Goal: Transaction & Acquisition: Purchase product/service

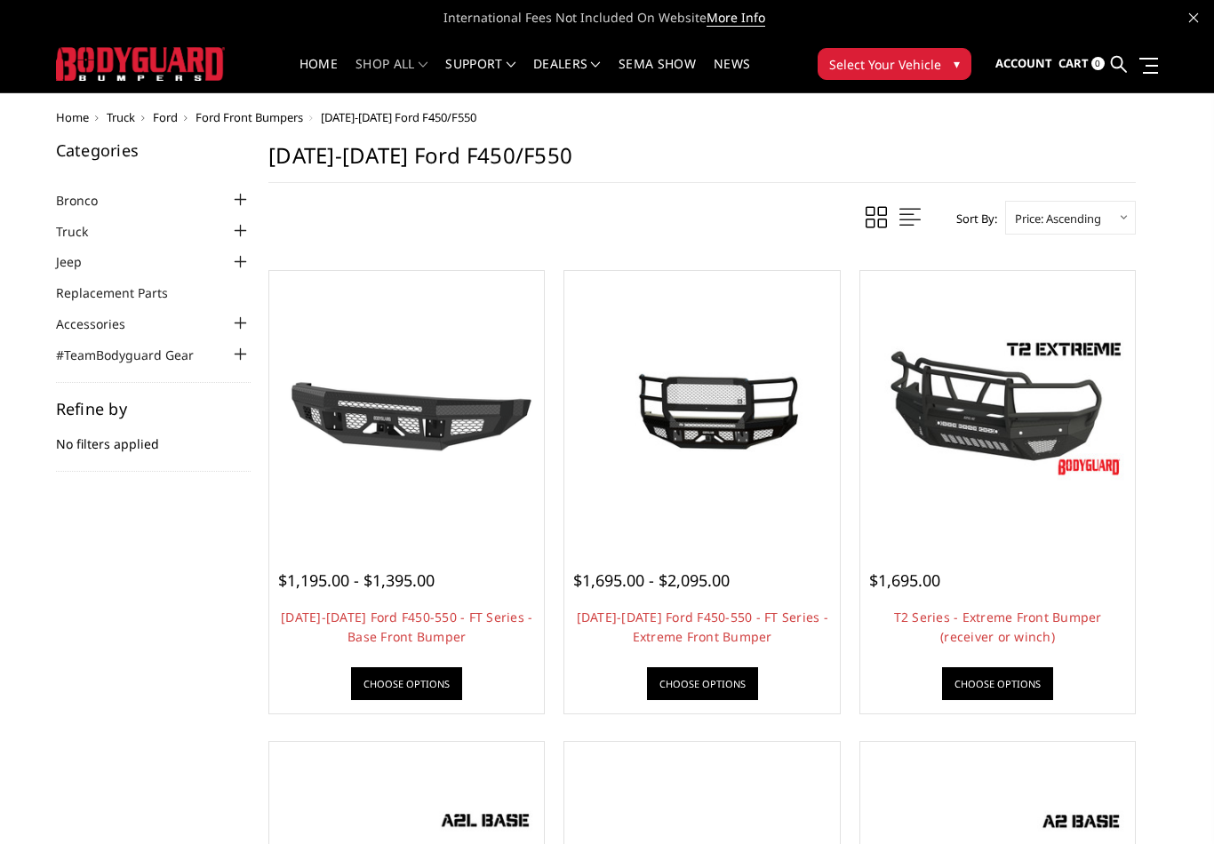
click at [260, 115] on span "Ford Front Bumpers" at bounding box center [250, 117] width 108 height 16
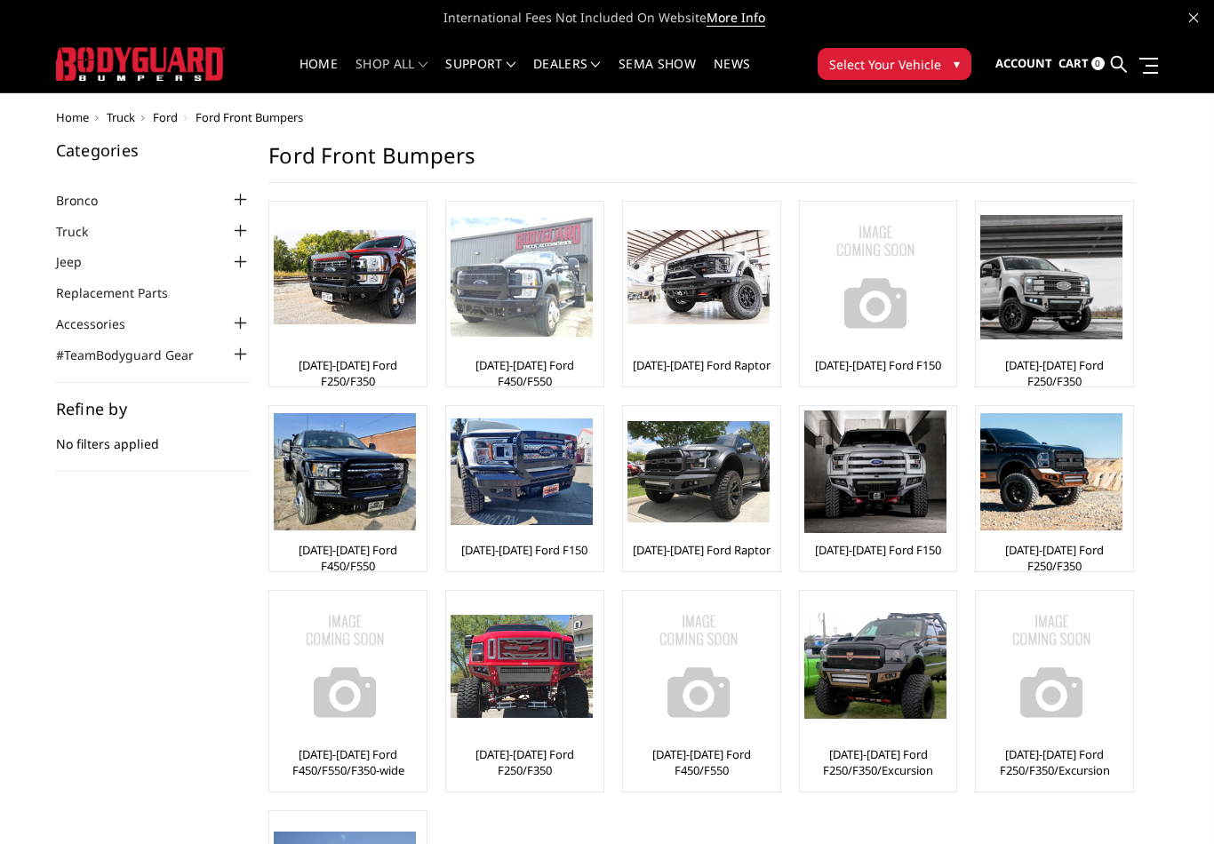
click at [507, 336] on img at bounding box center [522, 278] width 142 height 120
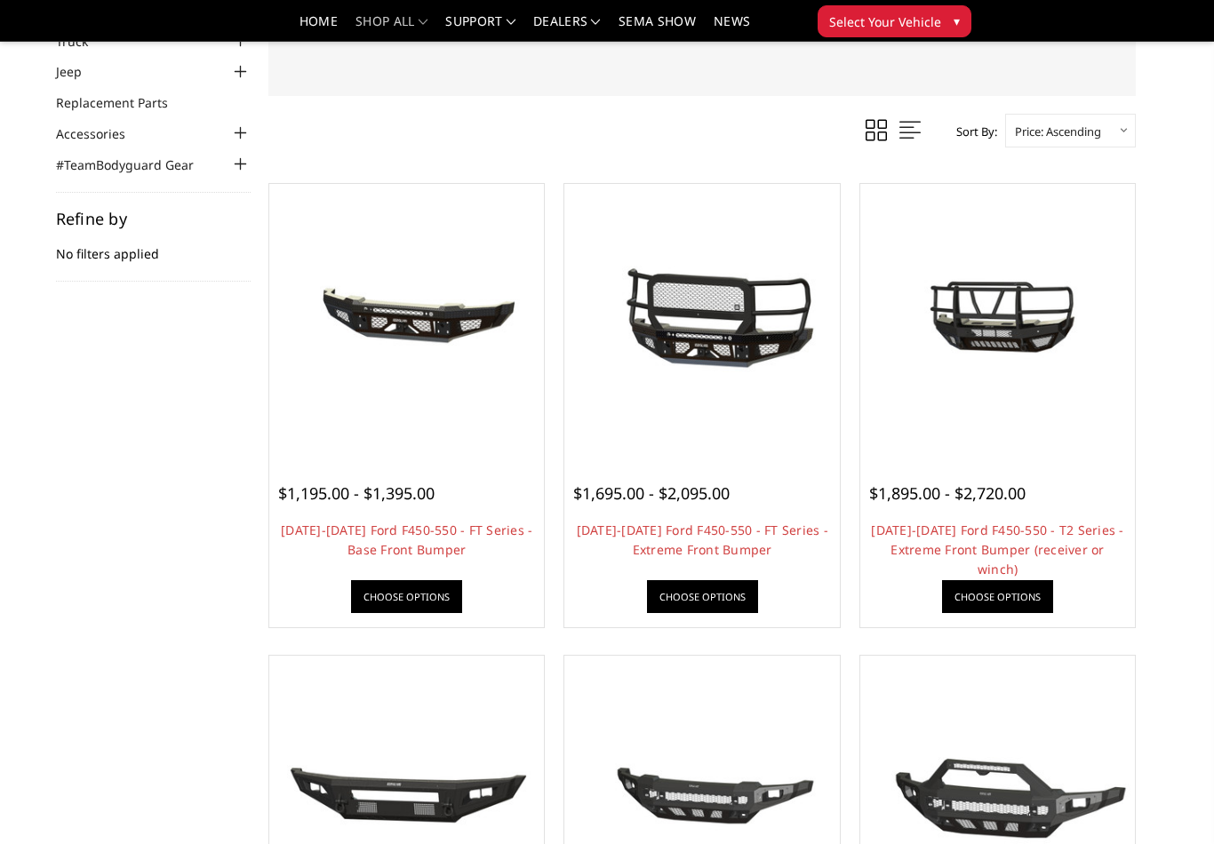
scroll to position [133, 0]
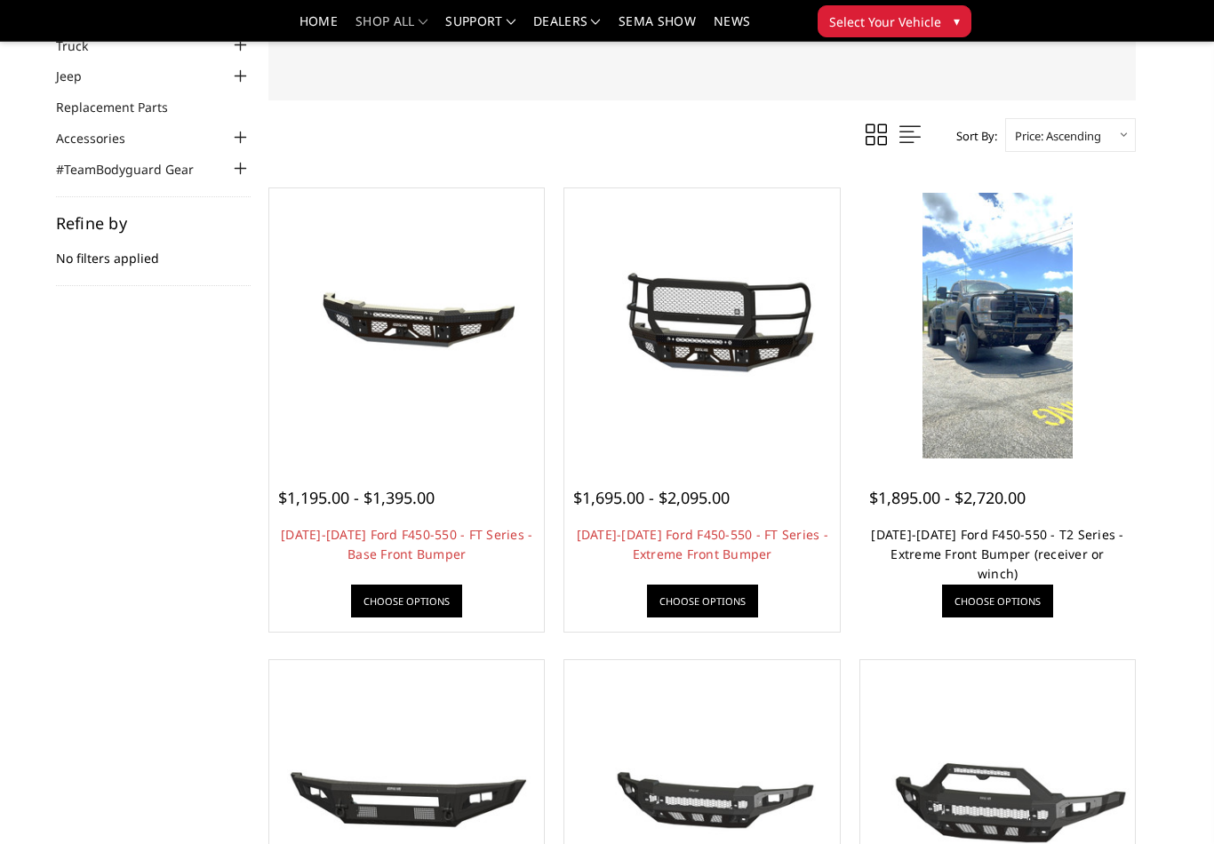
click at [1082, 540] on link "[DATE]-[DATE] Ford F450-550 - T2 Series - Extreme Front Bumper (receiver or win…" at bounding box center [997, 554] width 252 height 56
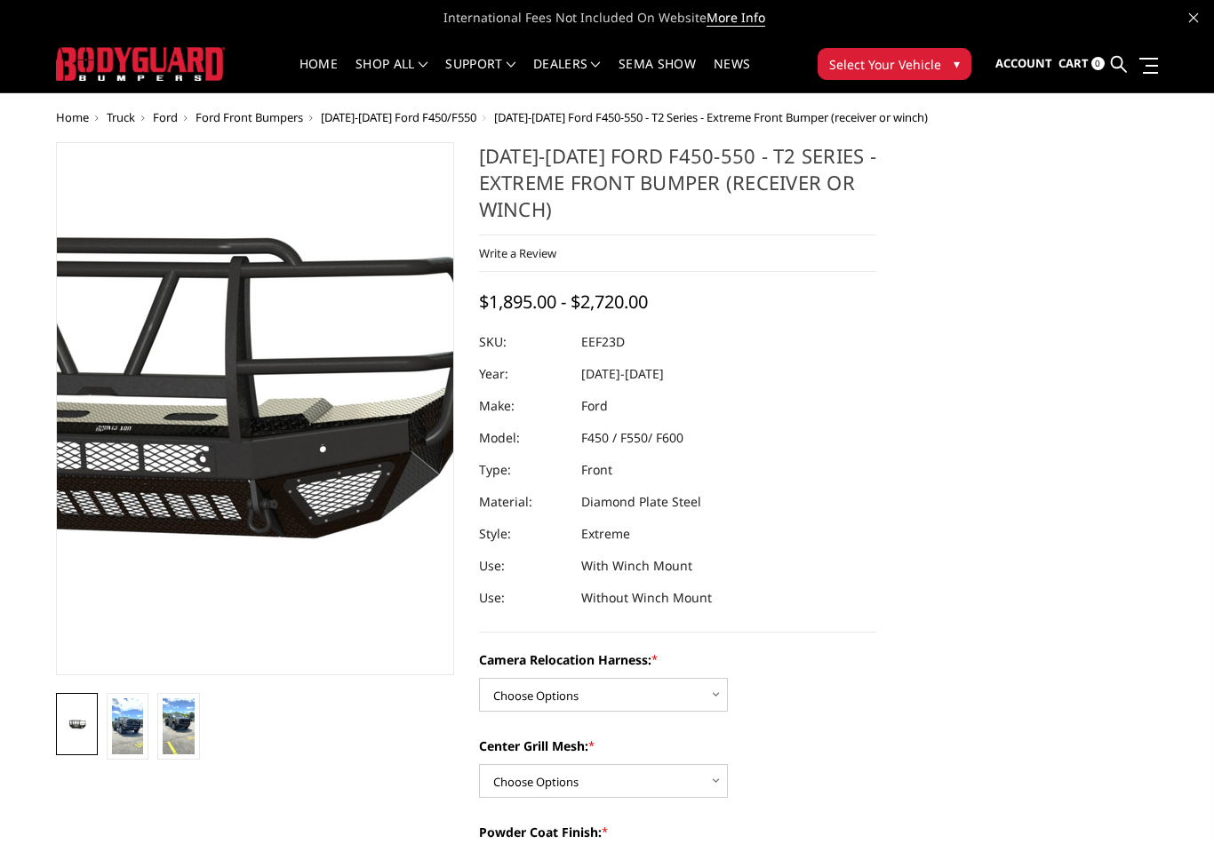
click at [312, 429] on img at bounding box center [149, 406] width 1138 height 635
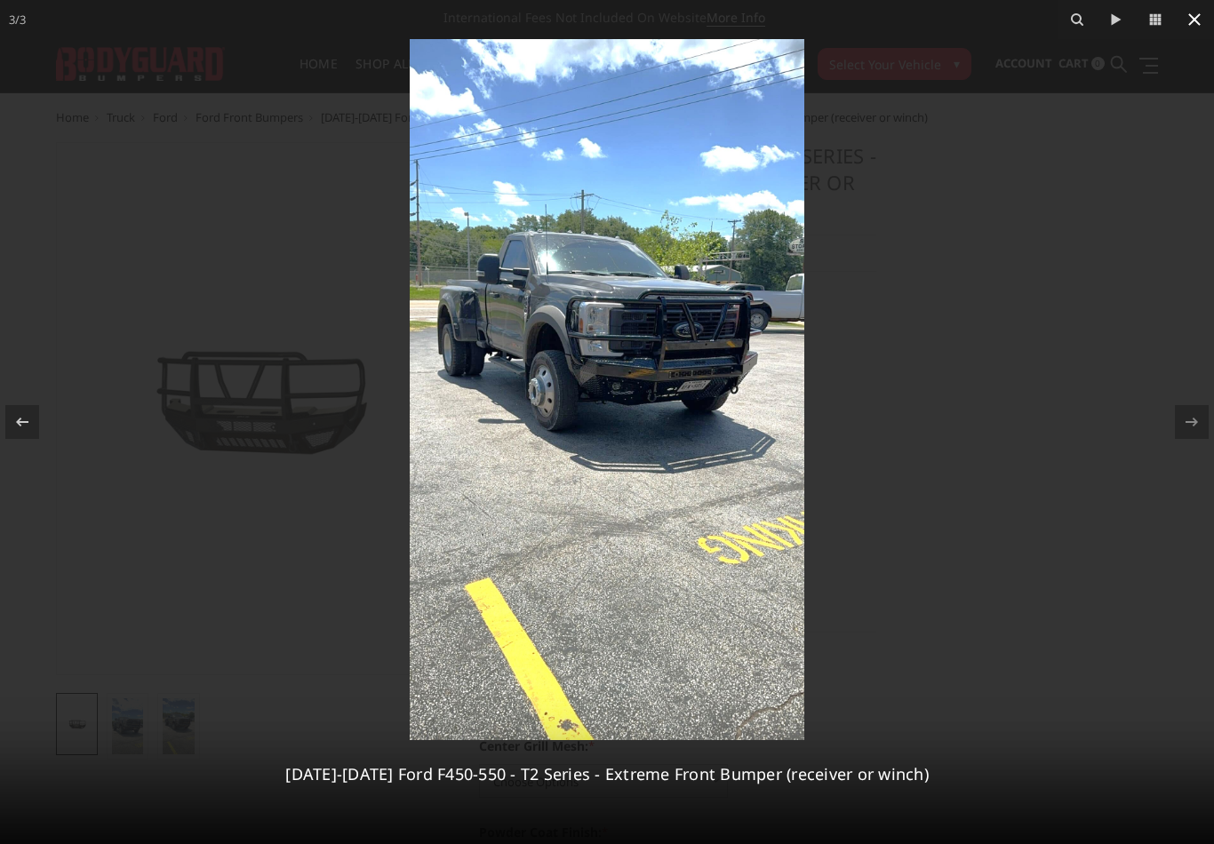
click at [1195, 25] on icon at bounding box center [1194, 19] width 21 height 21
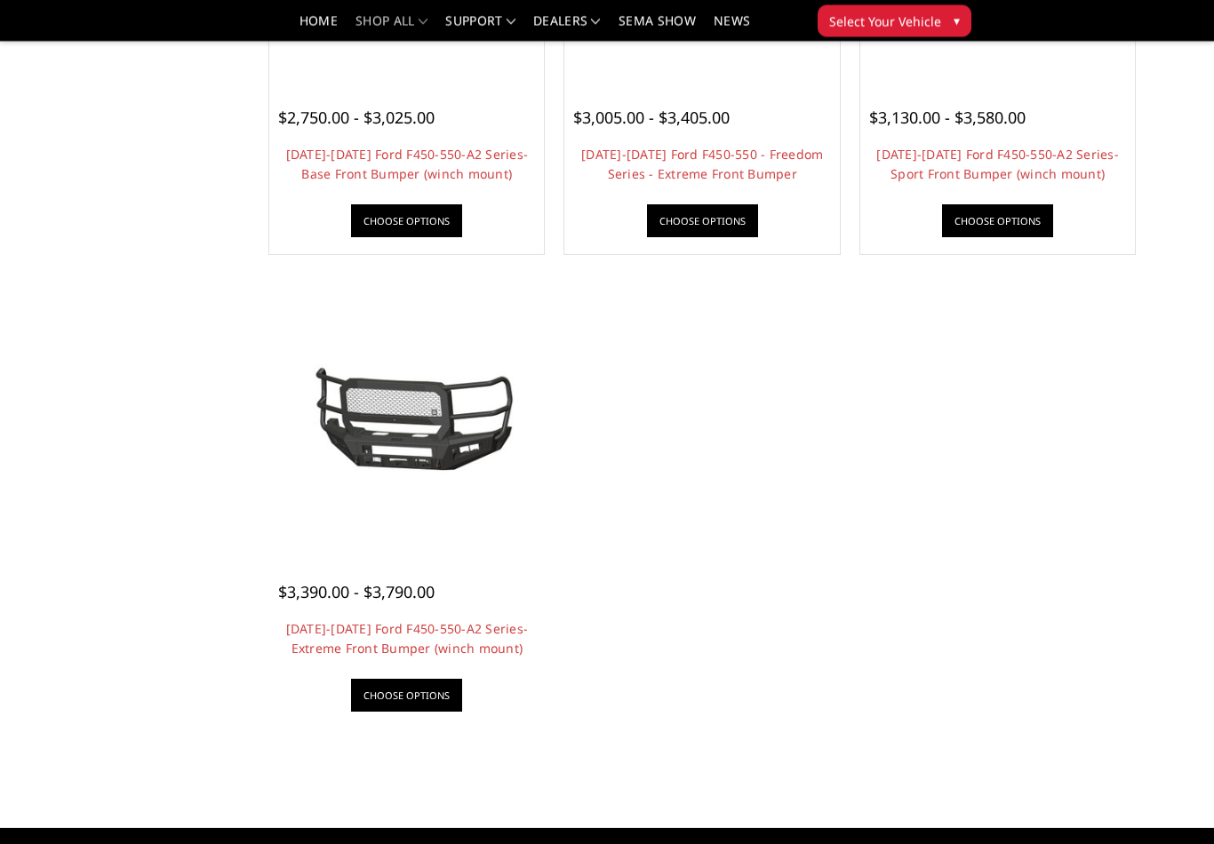
scroll to position [1465, 0]
click at [440, 596] on div "$3,390.00 - $3,790.00" at bounding box center [368, 592] width 180 height 24
click at [443, 456] on img at bounding box center [407, 419] width 266 height 124
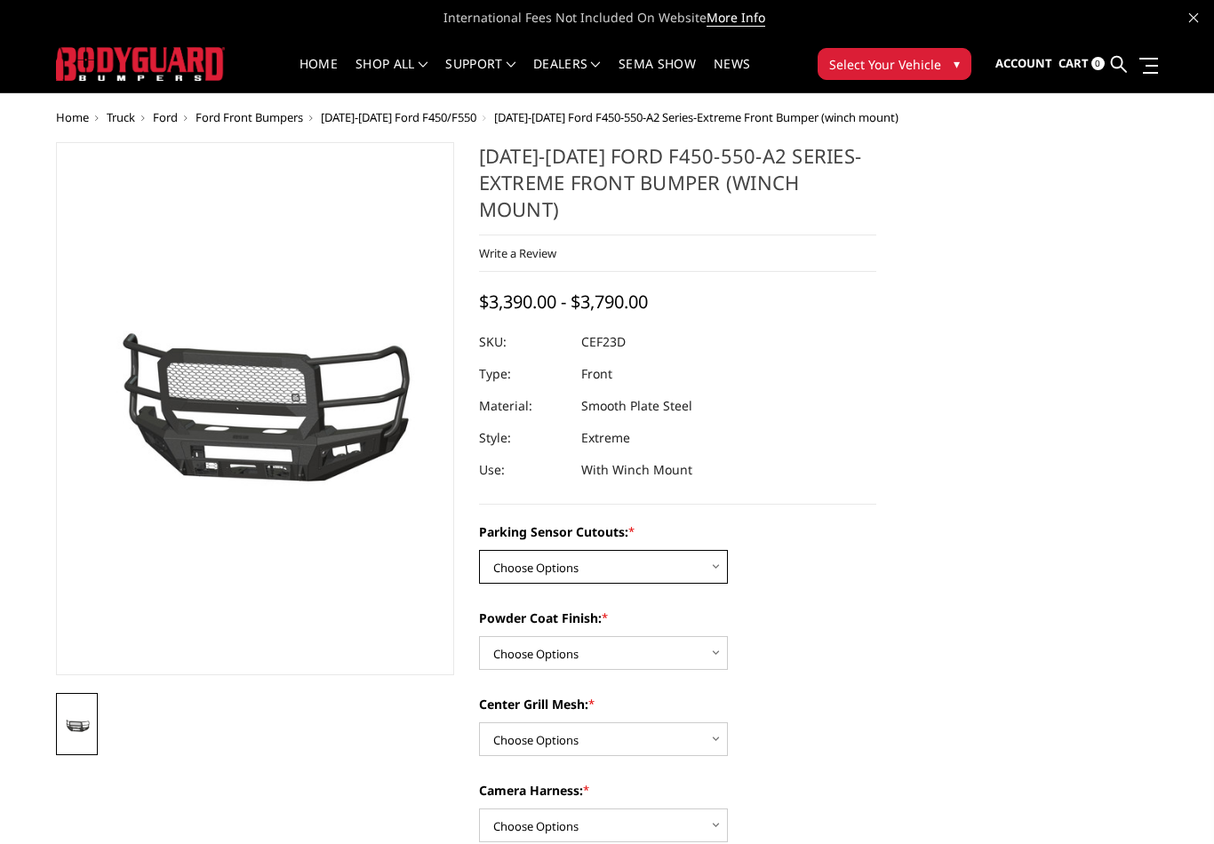
click at [710, 562] on select "Choose Options No-Without Parking Sensor Cutouts Yes-With Parking Sensor Cutouts" at bounding box center [603, 567] width 249 height 34
select select "2429"
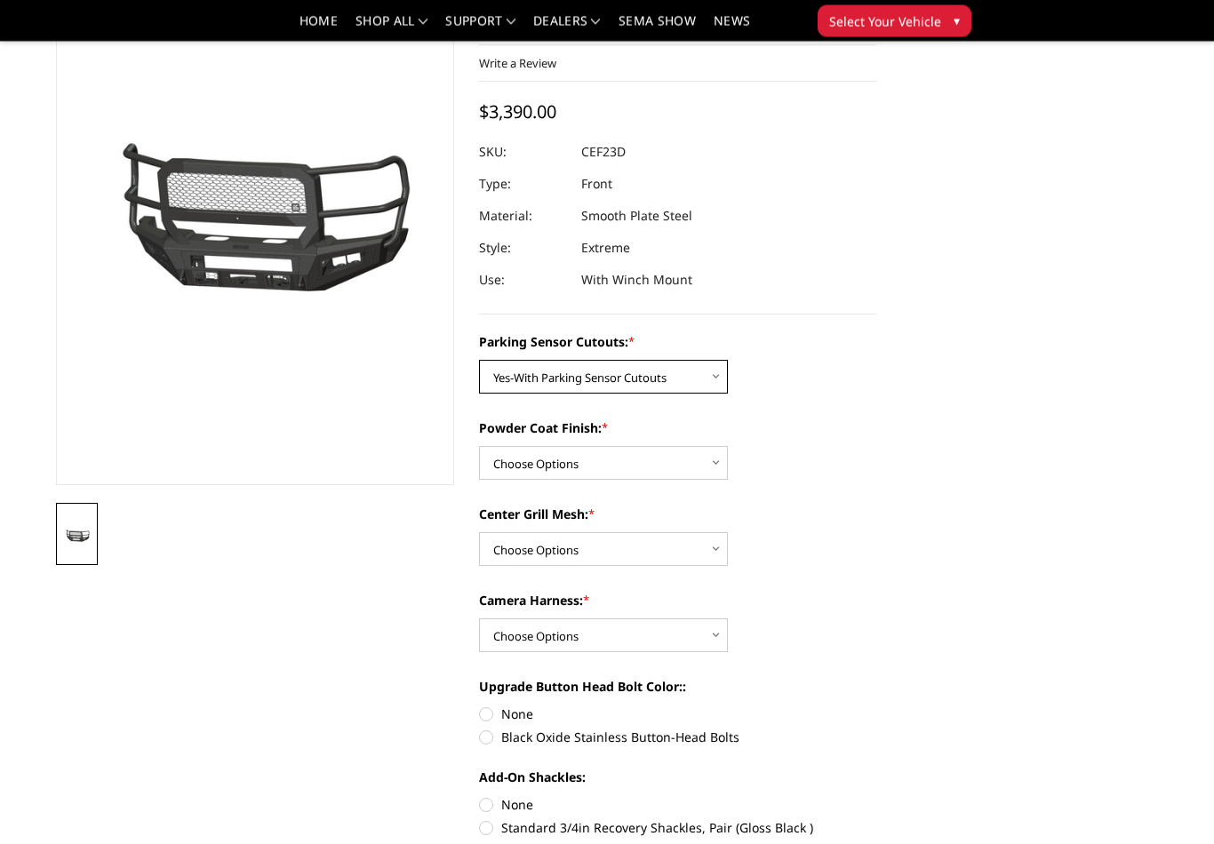
scroll to position [138, 0]
click at [724, 458] on select "Choose Options Bare Metal Textured Black Powder Coat" at bounding box center [603, 463] width 249 height 34
select select "2431"
click at [716, 550] on select "Choose Options With Center Grill Mesh Without Center Grill Mesh" at bounding box center [603, 549] width 249 height 34
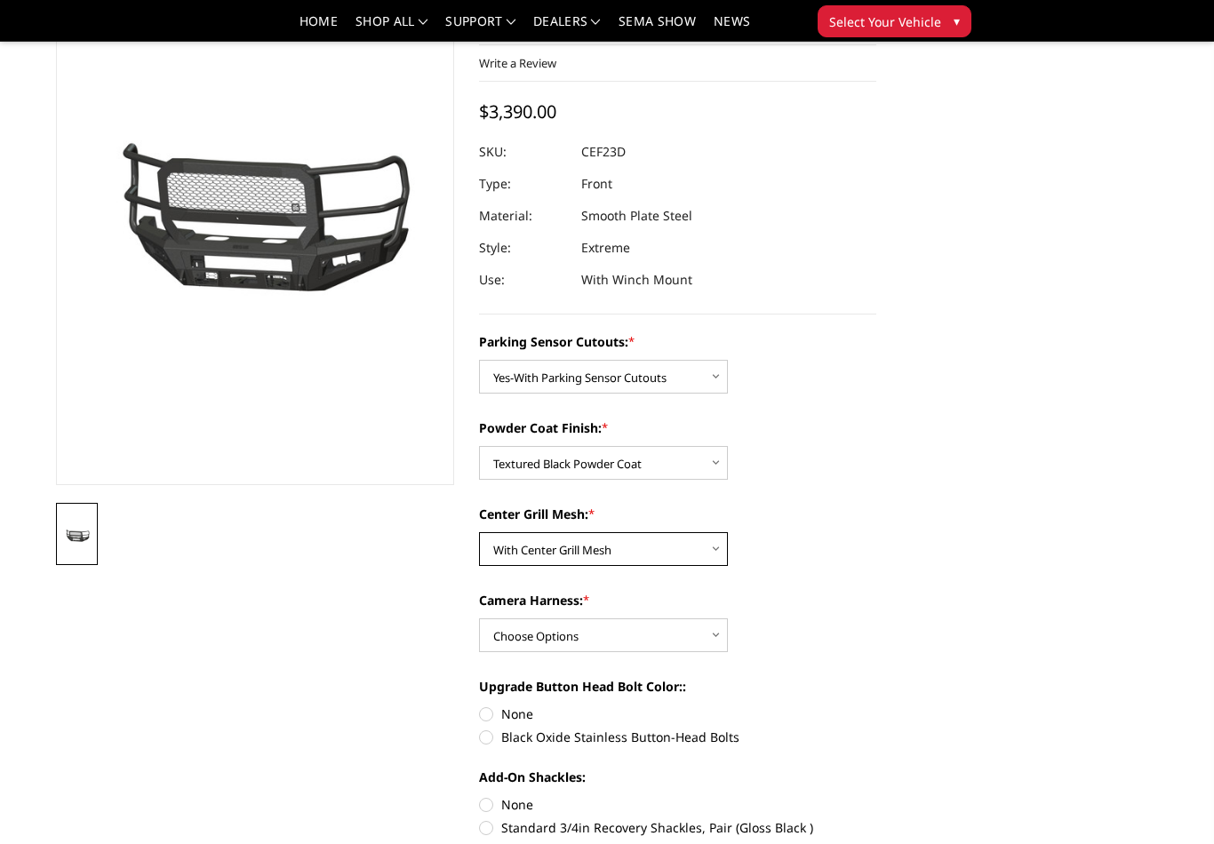
click at [708, 554] on select "Choose Options With Center Grill Mesh Without Center Grill Mesh" at bounding box center [603, 549] width 249 height 34
select select "2433"
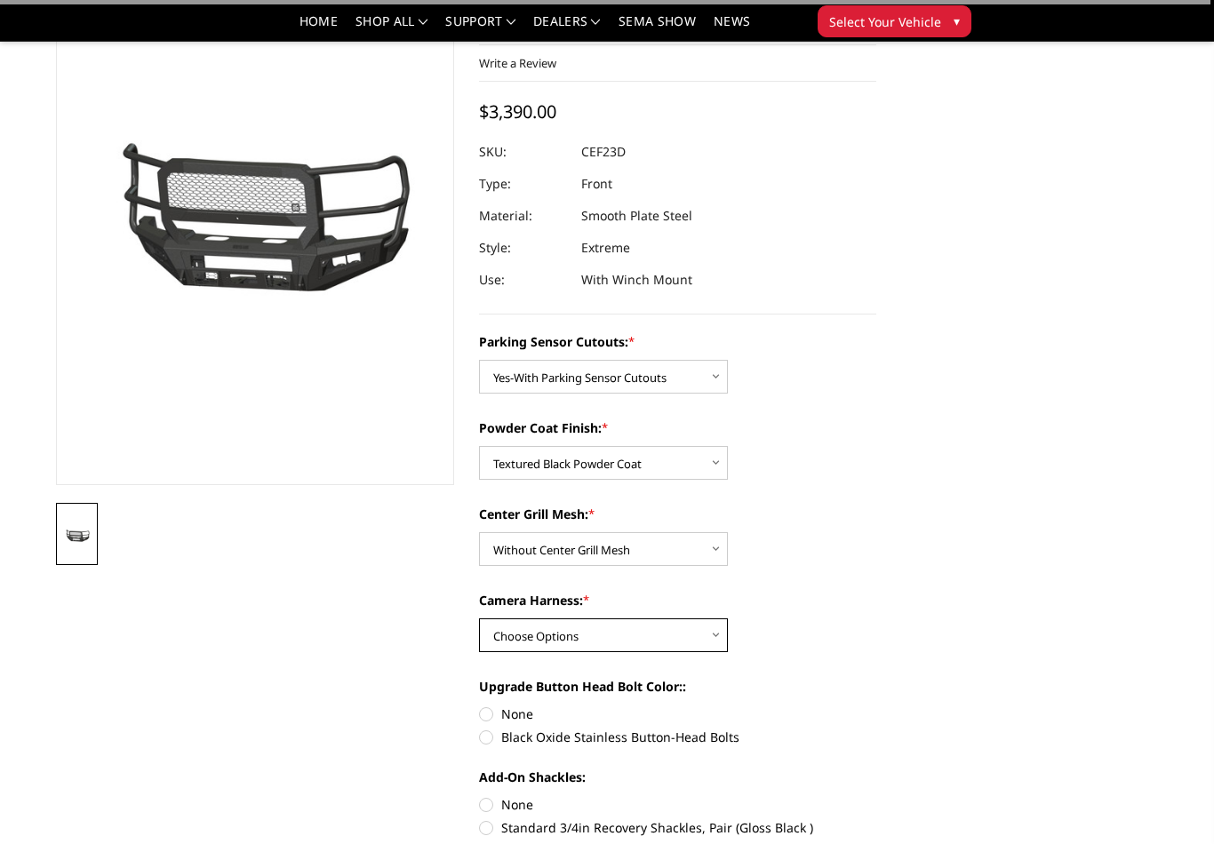
click at [721, 635] on select "Choose Options WITH Camera Harness WITHOUT Camera Harness" at bounding box center [603, 636] width 249 height 34
select select "2434"
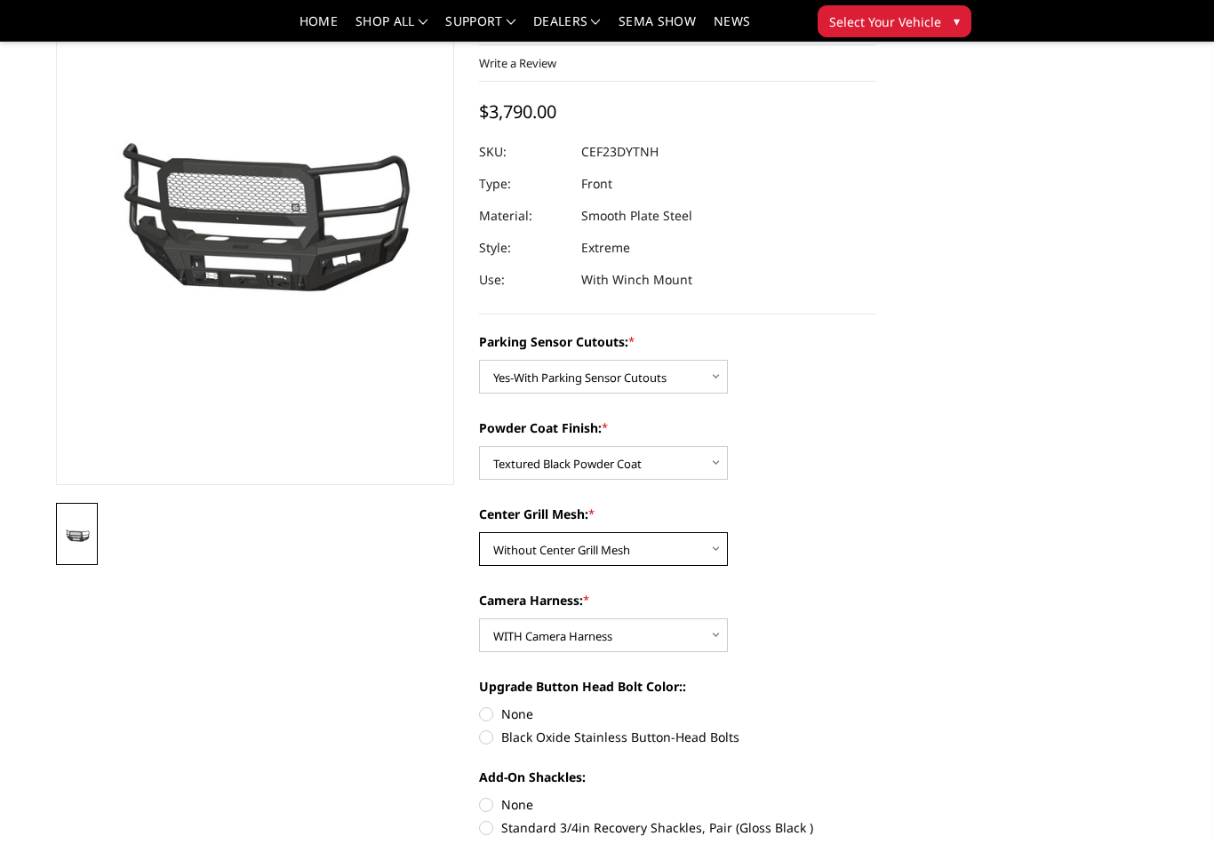
click at [714, 557] on select "Choose Options With Center Grill Mesh Without Center Grill Mesh" at bounding box center [603, 549] width 249 height 34
select select "2432"
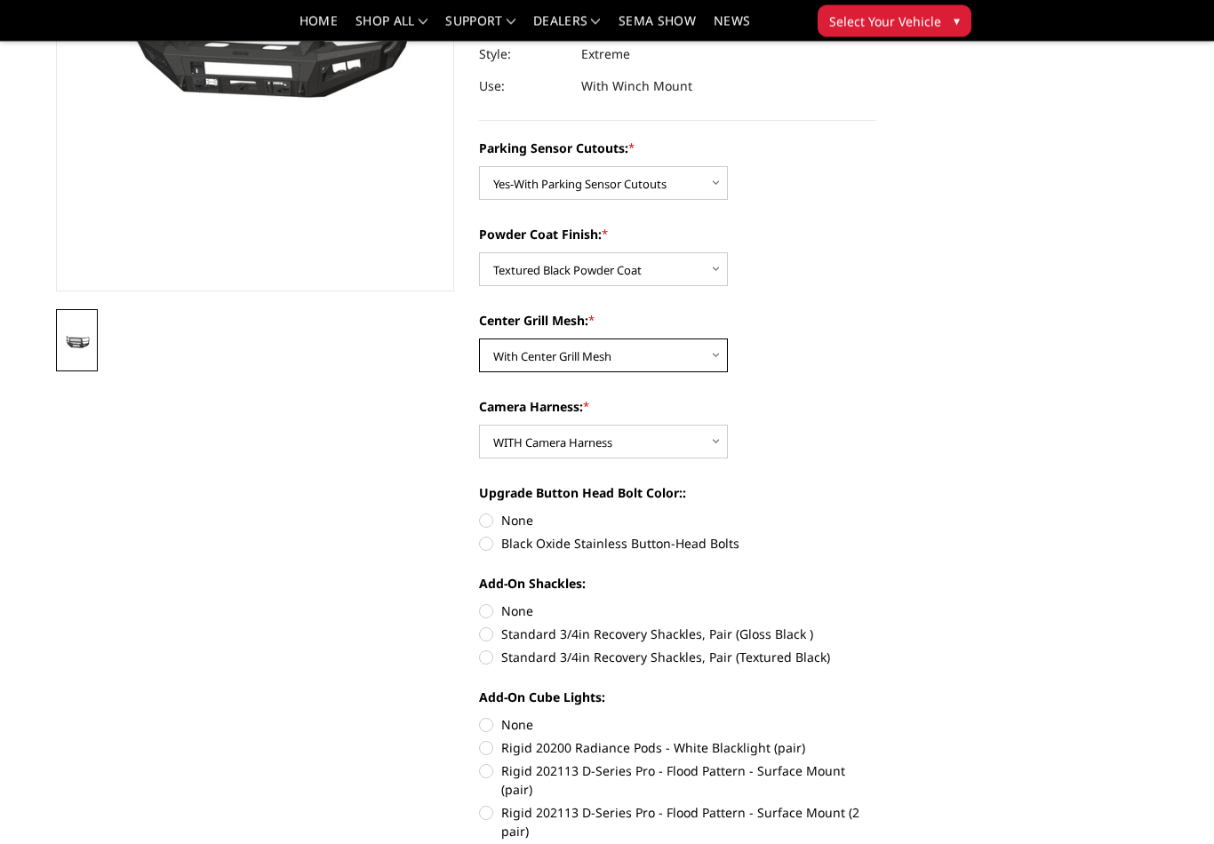
scroll to position [334, 0]
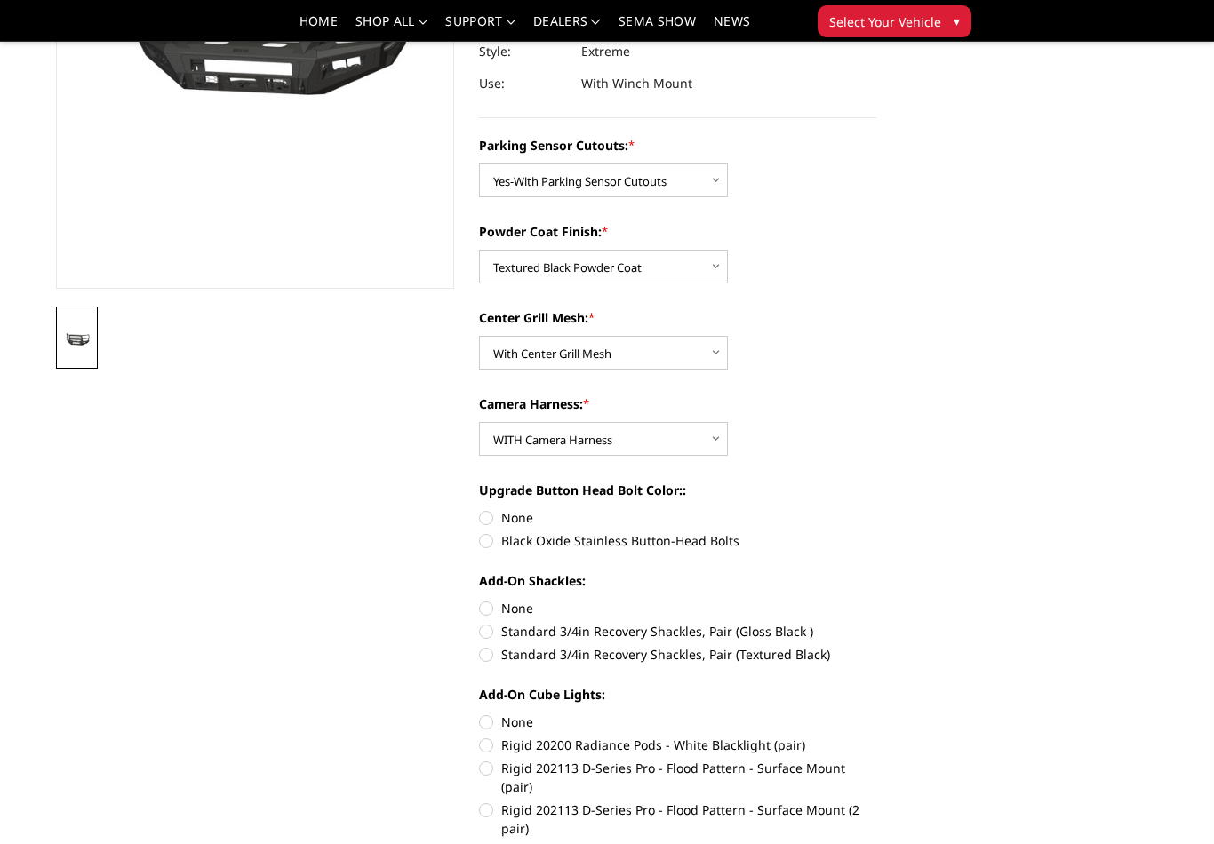
click at [702, 548] on label "Black Oxide Stainless Button-Head Bolts" at bounding box center [678, 541] width 398 height 19
click at [876, 509] on input "Black Oxide Stainless Button-Head Bolts" at bounding box center [876, 508] width 1 height 1
radio input "true"
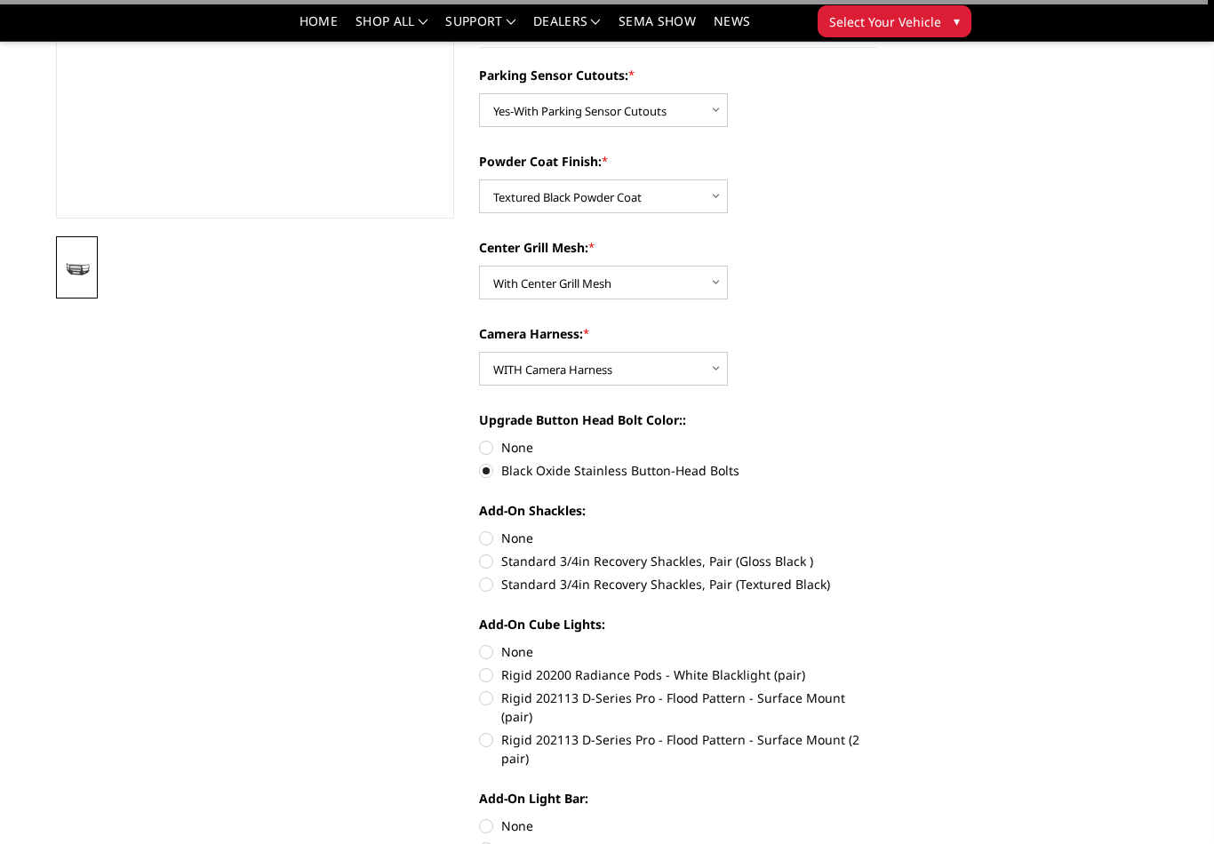
scroll to position [429, 0]
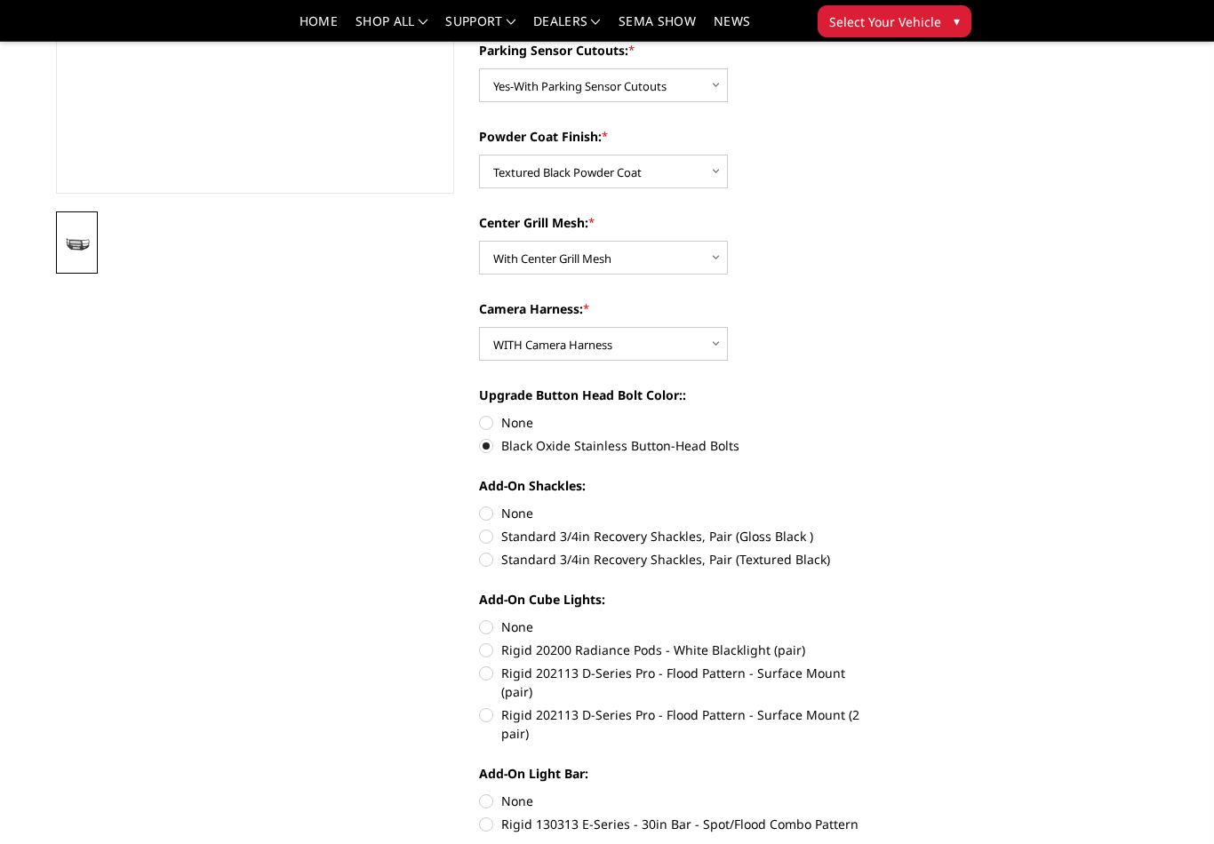
click at [796, 569] on label "Standard 3/4in Recovery Shackles, Pair (Textured Black)" at bounding box center [678, 559] width 398 height 19
click at [876, 528] on input "Standard 3/4in Recovery Shackles, Pair (Textured Black)" at bounding box center [876, 527] width 1 height 1
radio input "true"
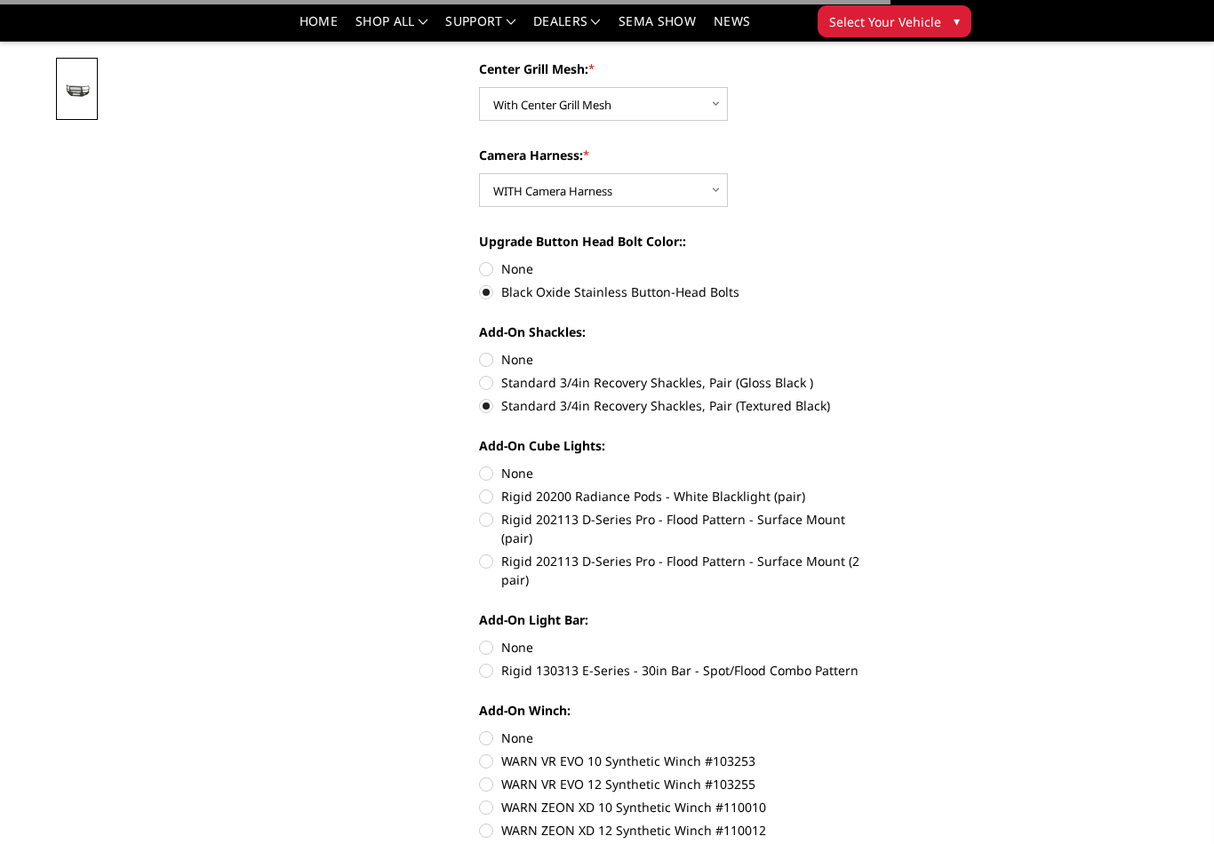
scroll to position [584, 0]
click at [772, 497] on label "Rigid 20200 Radiance Pods - White Blacklight (pair)" at bounding box center [678, 495] width 398 height 19
click at [876, 464] on input "Rigid 20200 Radiance Pods - White Blacklight (pair)" at bounding box center [876, 463] width 1 height 1
radio input "true"
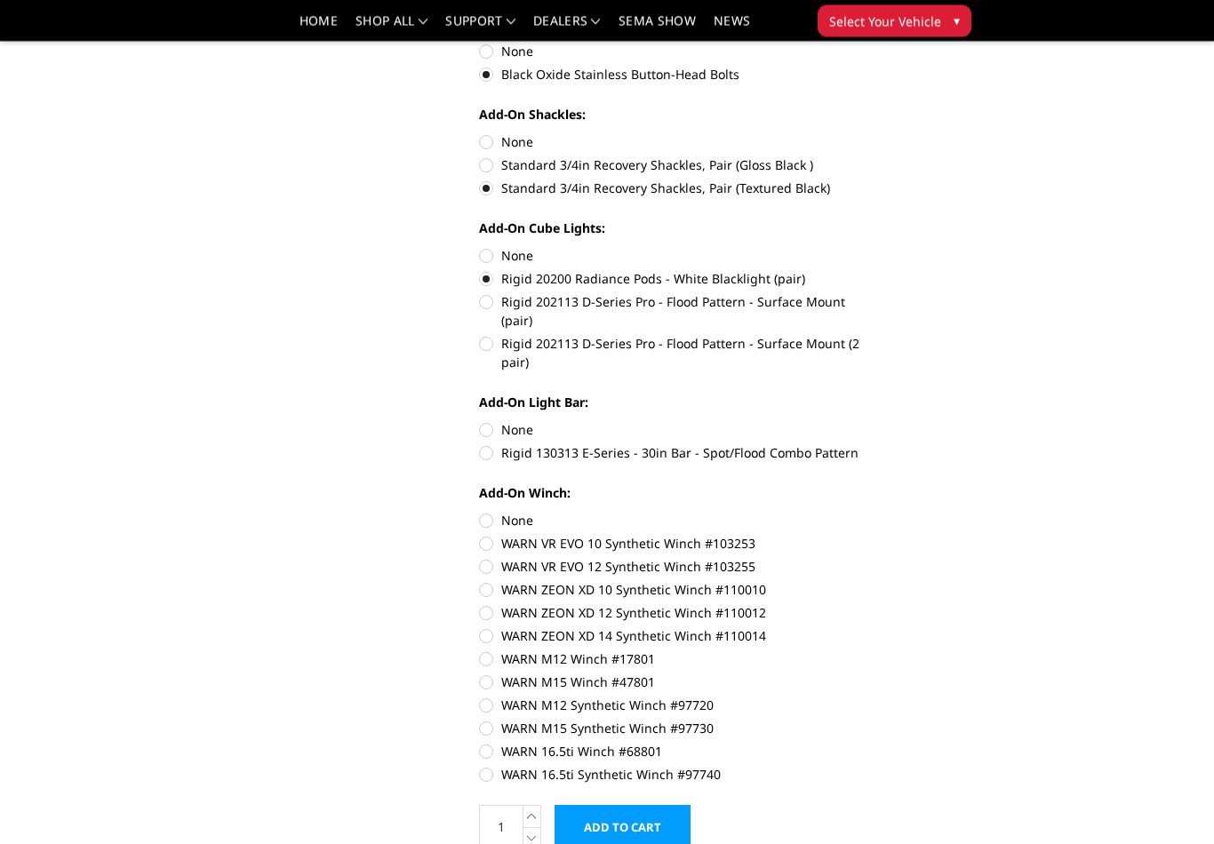
scroll to position [792, 0]
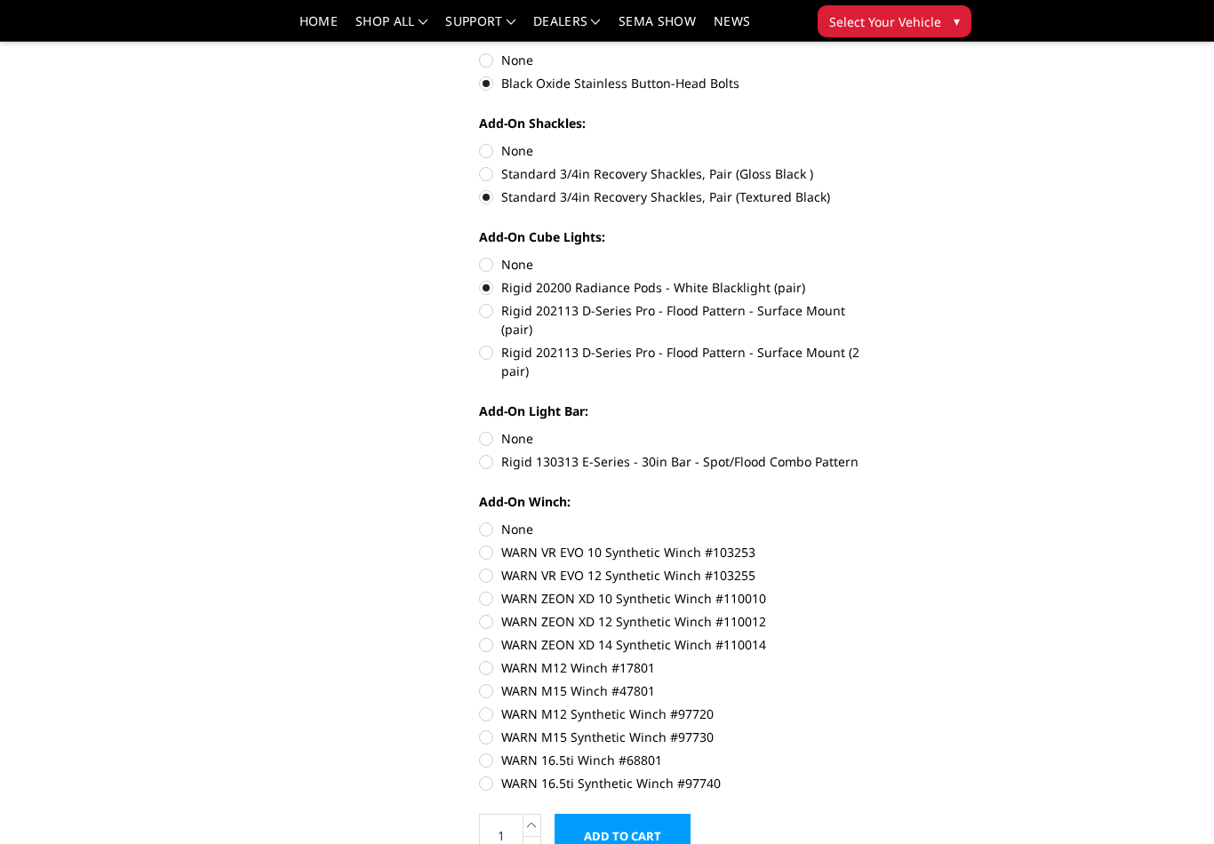
click at [803, 452] on label "Rigid 130313 E-Series - 30in Bar - Spot/Flood Combo Pattern" at bounding box center [678, 461] width 398 height 19
click at [876, 430] on input "Rigid 130313 E-Series - 30in Bar - Spot/Flood Combo Pattern" at bounding box center [876, 429] width 1 height 1
radio input "true"
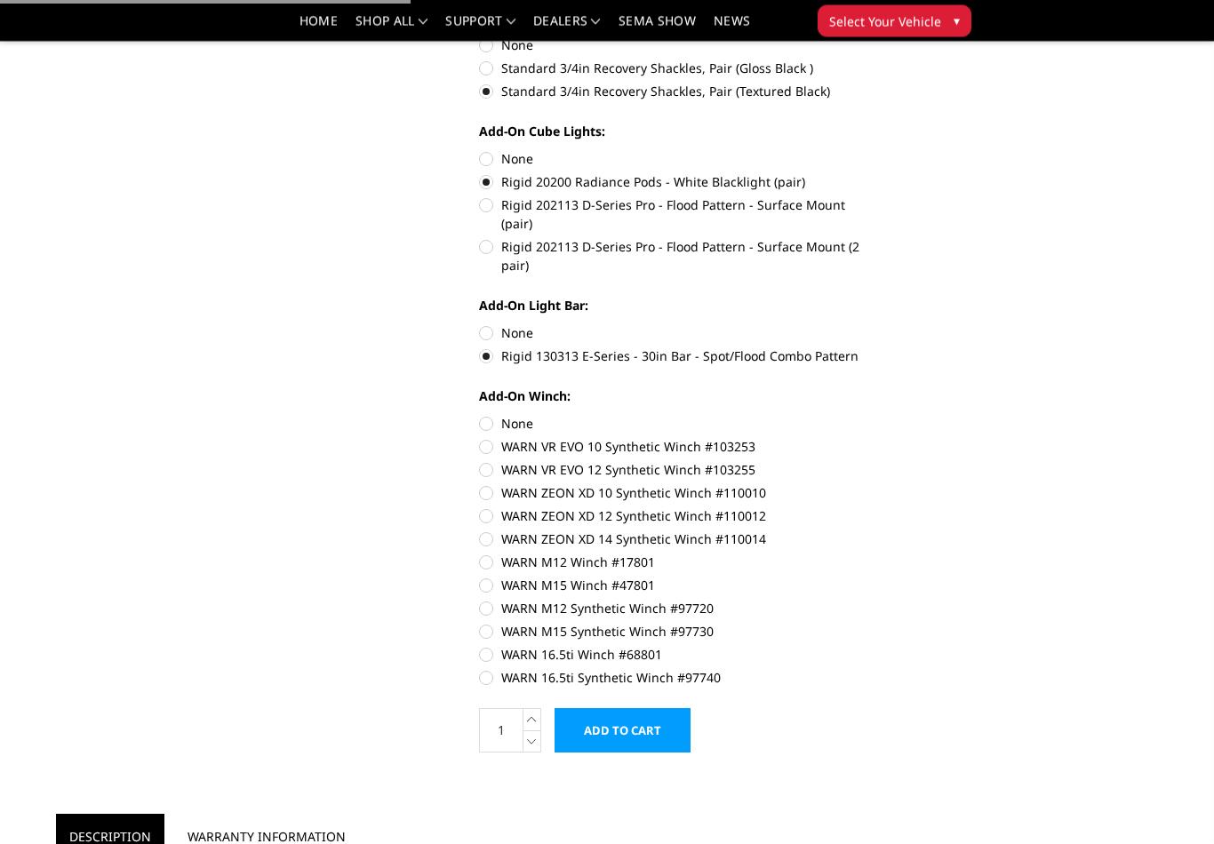
scroll to position [907, 0]
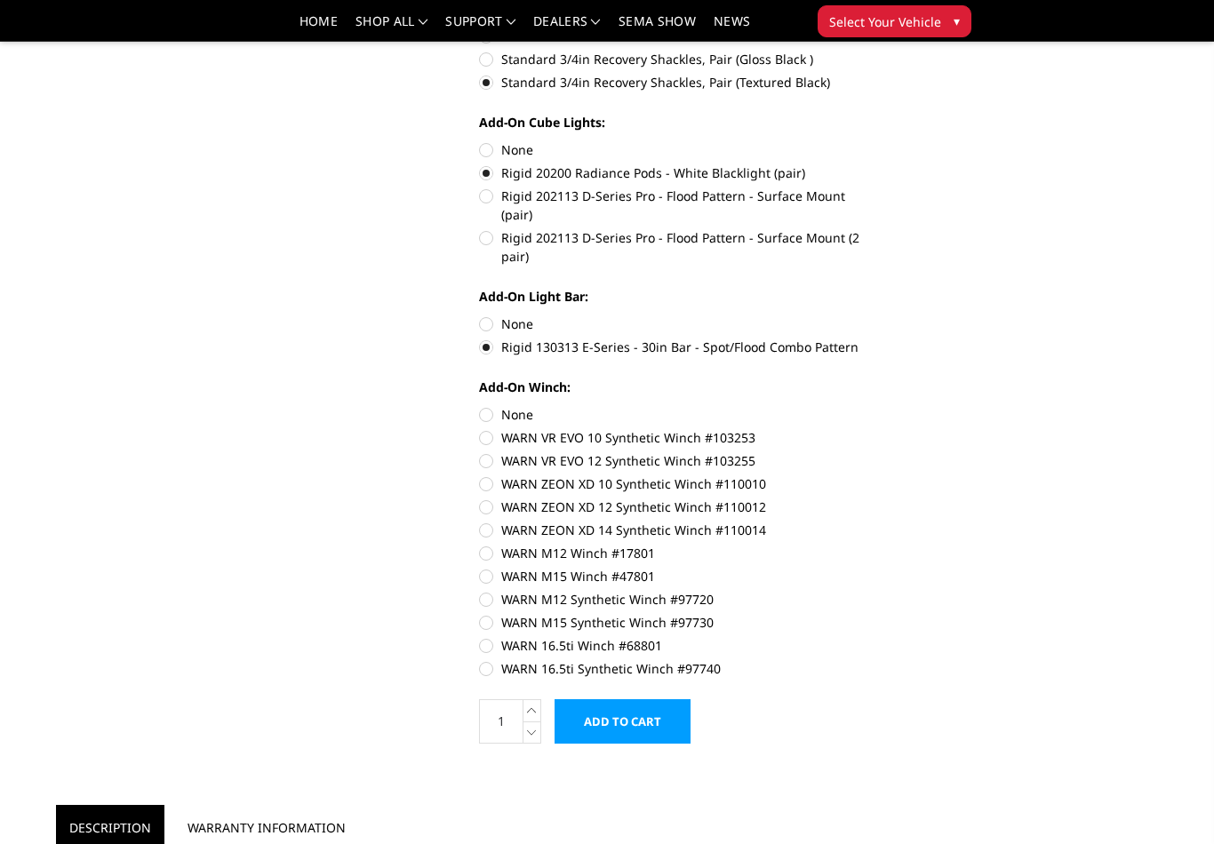
click at [696, 660] on label "WARN 16.5ti Synthetic Winch #97740" at bounding box center [678, 669] width 398 height 19
click at [876, 637] on input "WARN 16.5ti Synthetic Winch #97740" at bounding box center [876, 636] width 1 height 1
radio input "true"
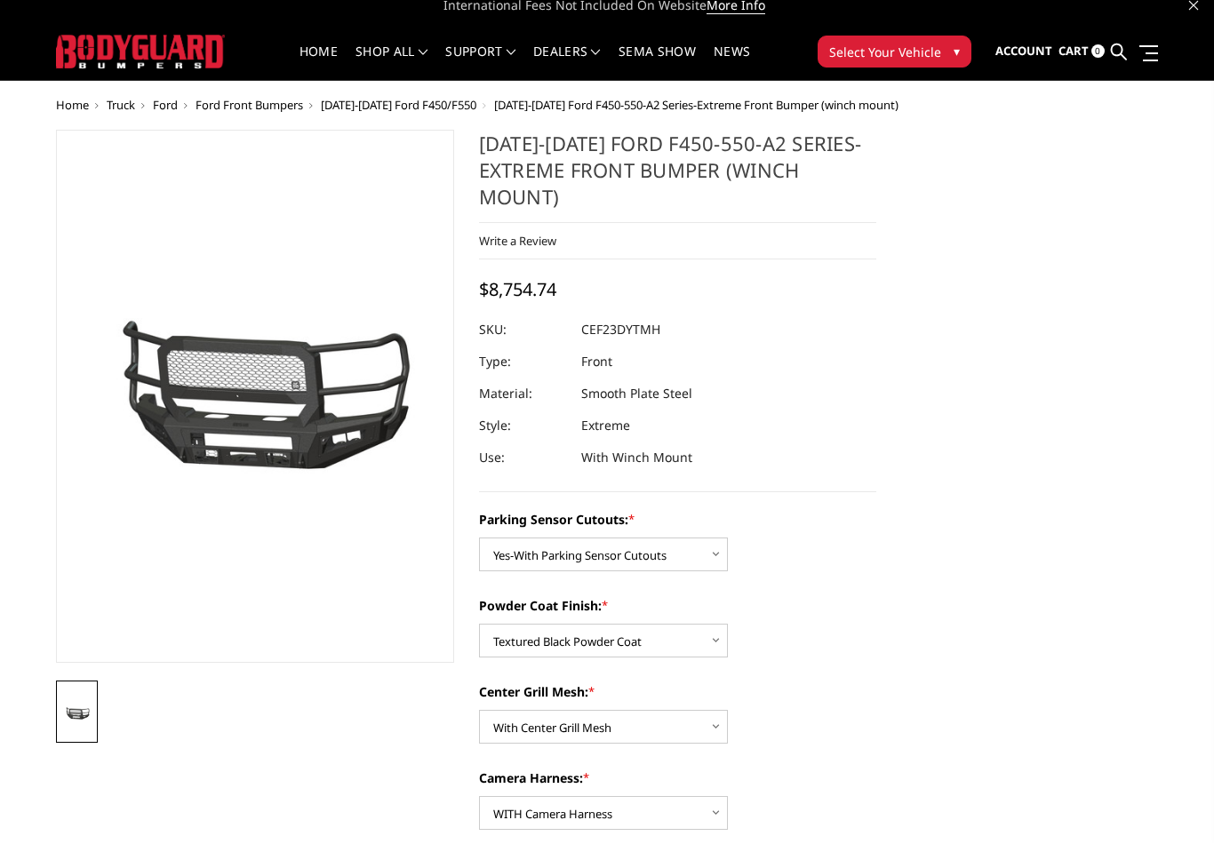
scroll to position [0, 0]
